Goal: Find specific page/section: Find specific page/section

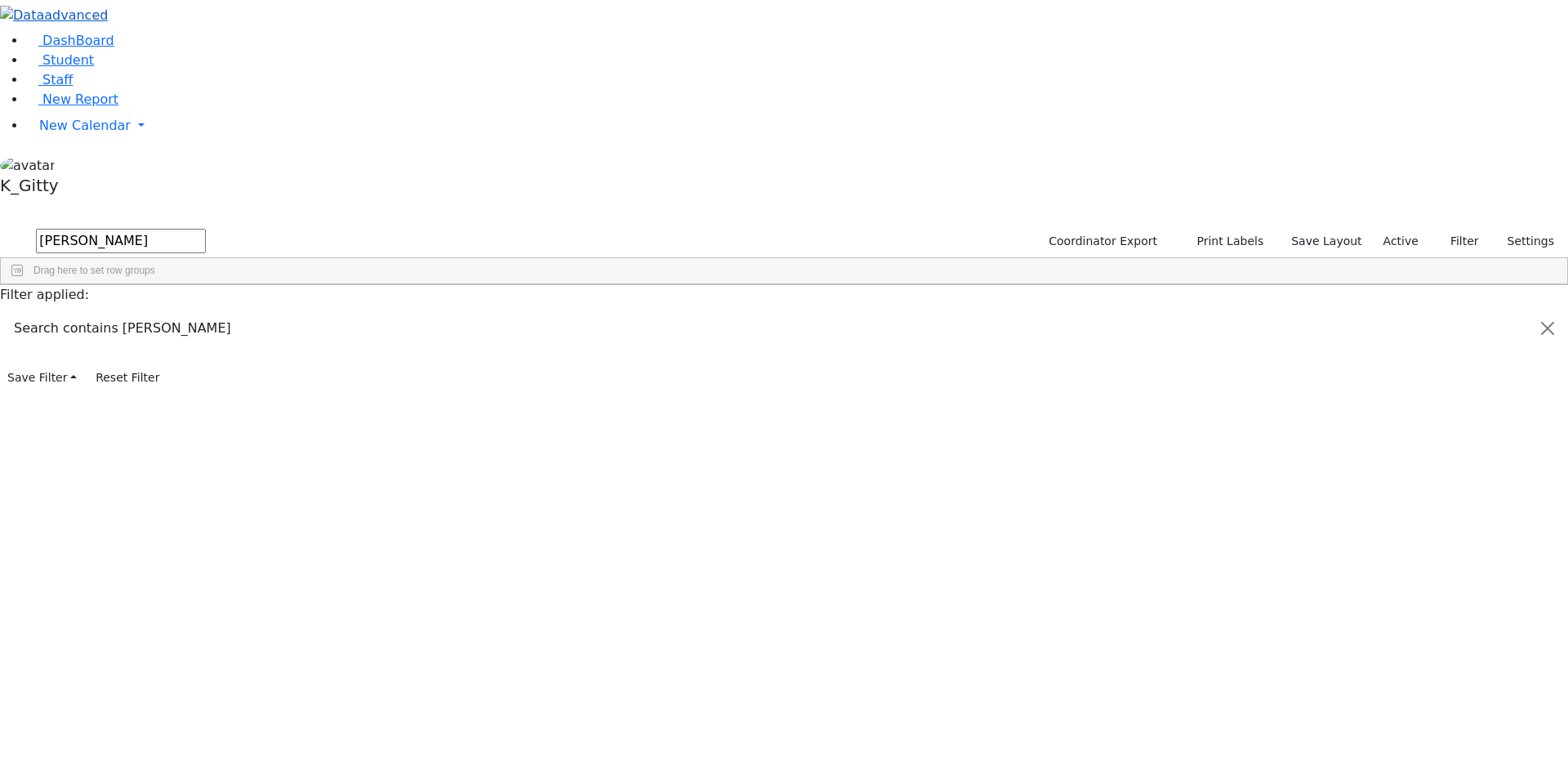
drag, startPoint x: 303, startPoint y: 66, endPoint x: 111, endPoint y: 25, distance: 196.3
click at [111, 25] on div "DashBoard Student Staff New Report New Calendar Calendar K_Gitty" at bounding box center [784, 195] width 1568 height 390
type input "mashy"
click at [0, 227] on button "submit" at bounding box center [16, 242] width 32 height 31
click at [311, 312] on div "Mashy" at bounding box center [259, 323] width 103 height 23
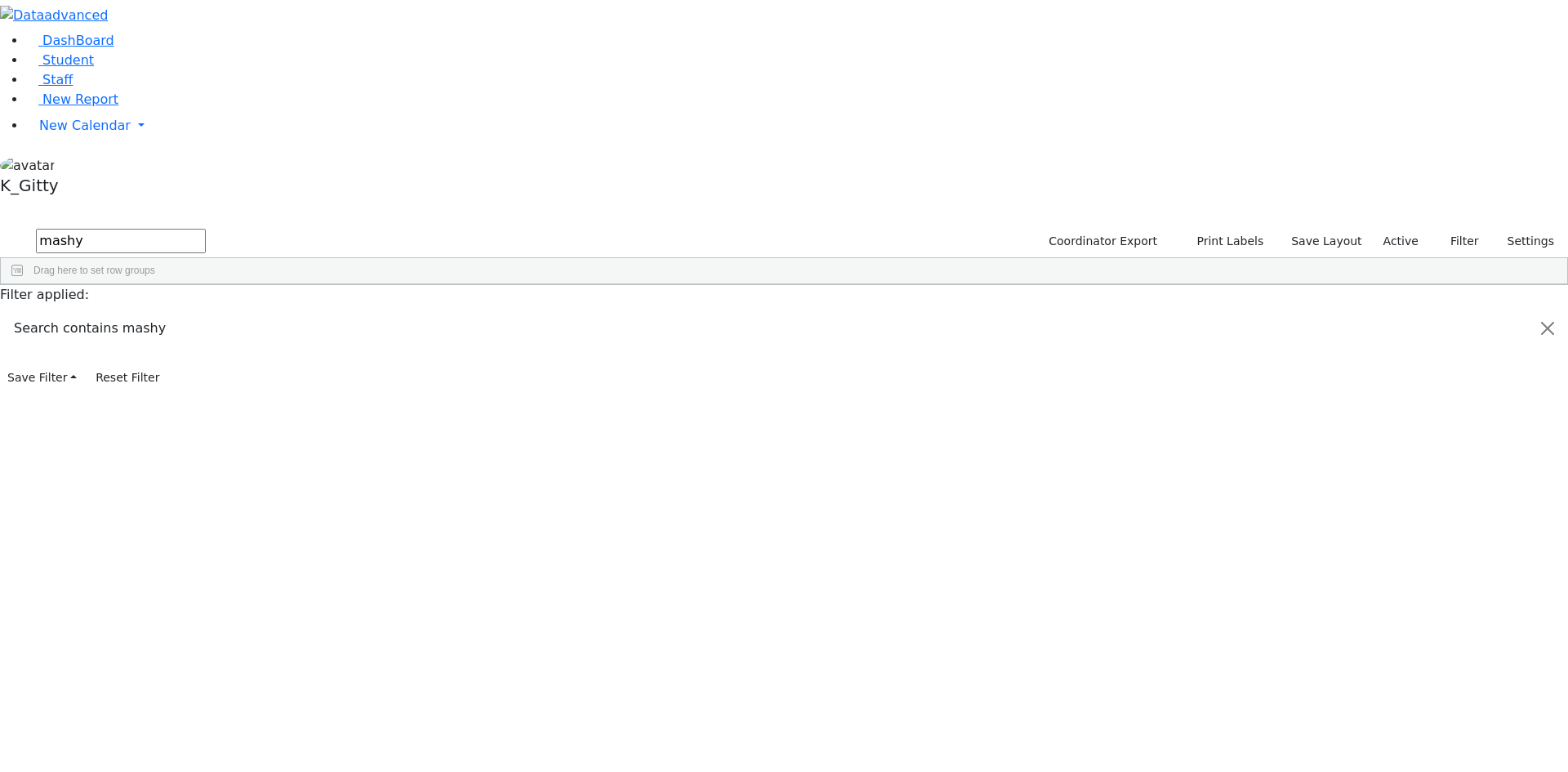
click at [311, 312] on div "Mashy" at bounding box center [259, 323] width 103 height 23
click at [206, 228] on input "text" at bounding box center [121, 241] width 170 height 25
type input "mashy"
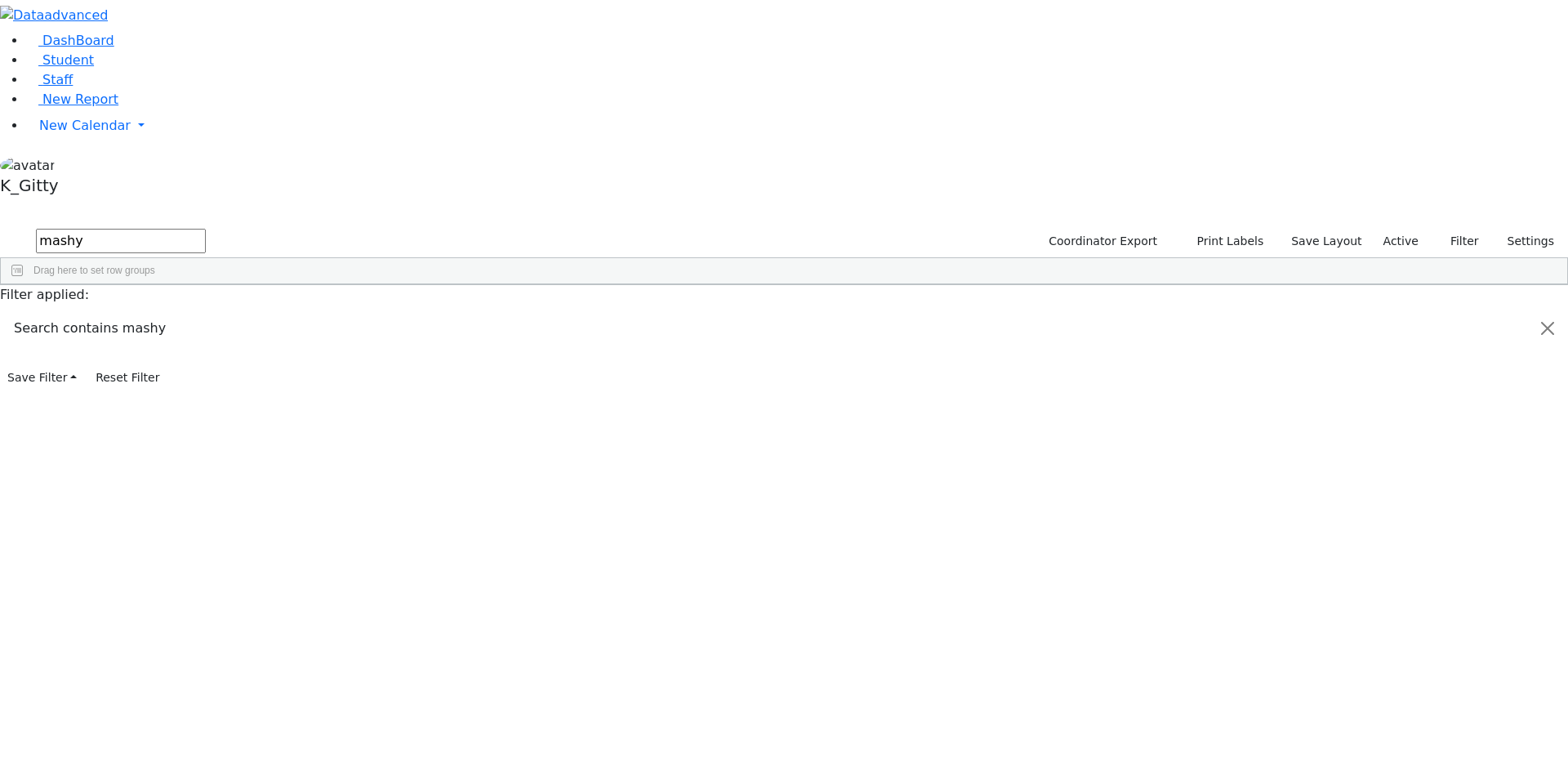
click at [0, 227] on button "submit" at bounding box center [16, 242] width 32 height 31
click at [208, 312] on div "[PERSON_NAME]" at bounding box center [157, 323] width 103 height 23
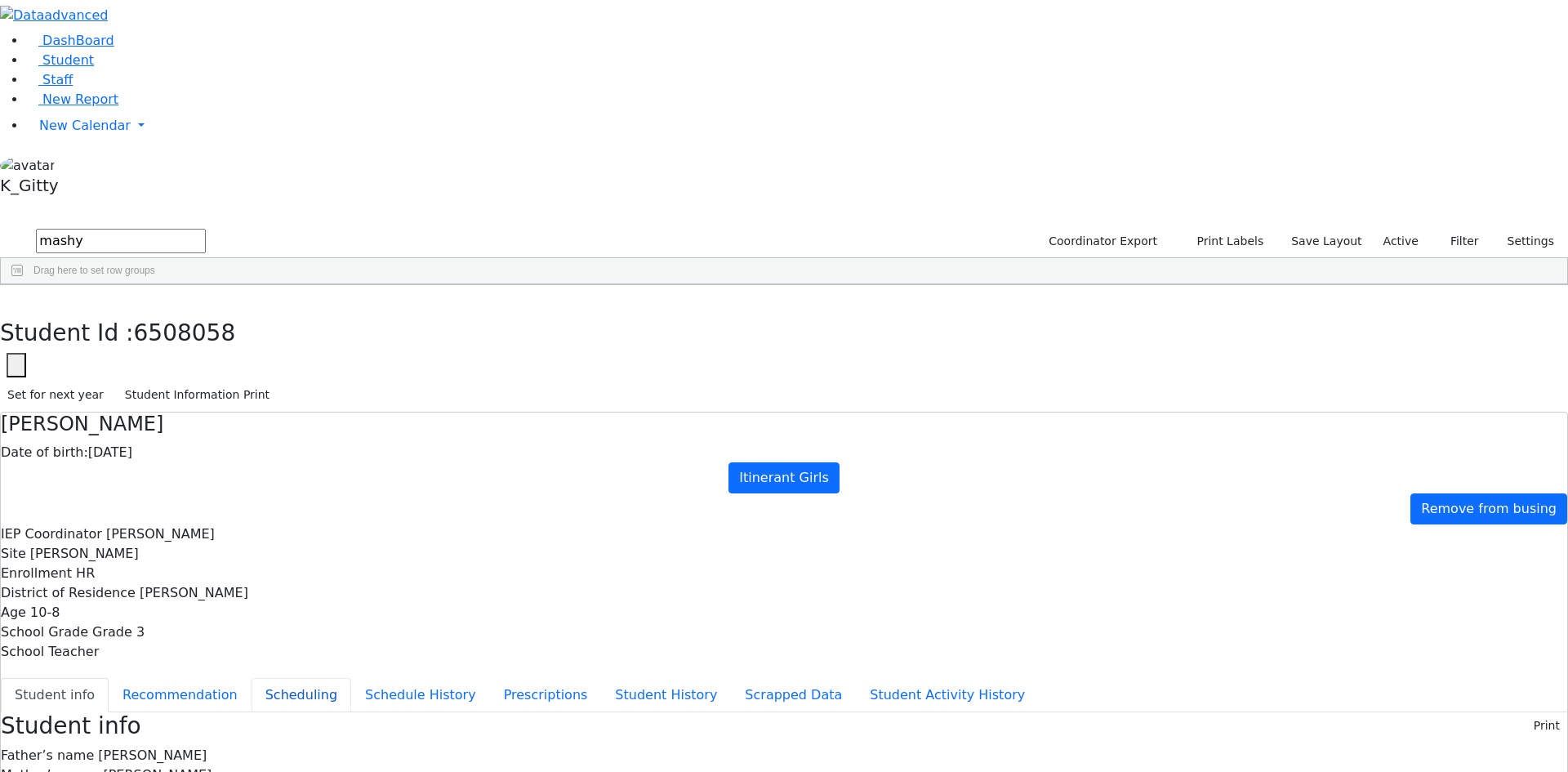
click at [351, 678] on button "Scheduling" at bounding box center [301, 695] width 100 height 35
